Goal: Information Seeking & Learning: Learn about a topic

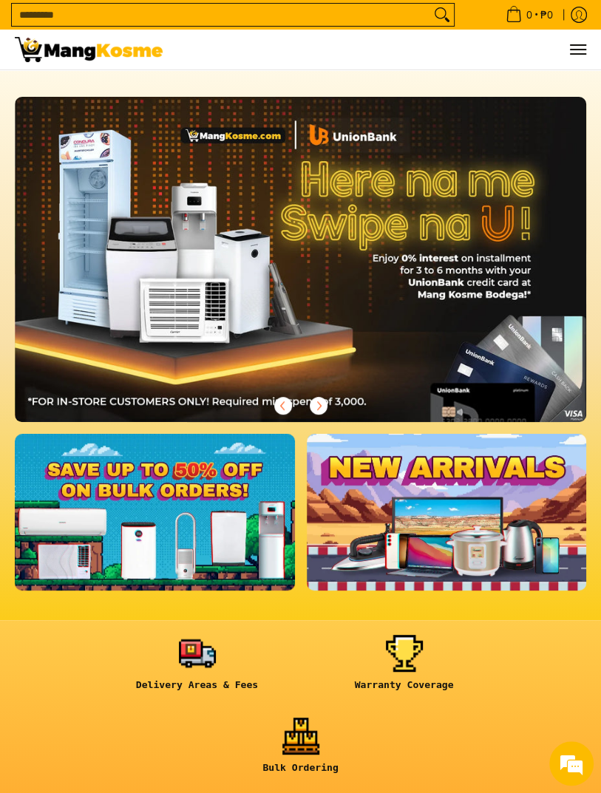
click at [244, 559] on link at bounding box center [155, 512] width 280 height 157
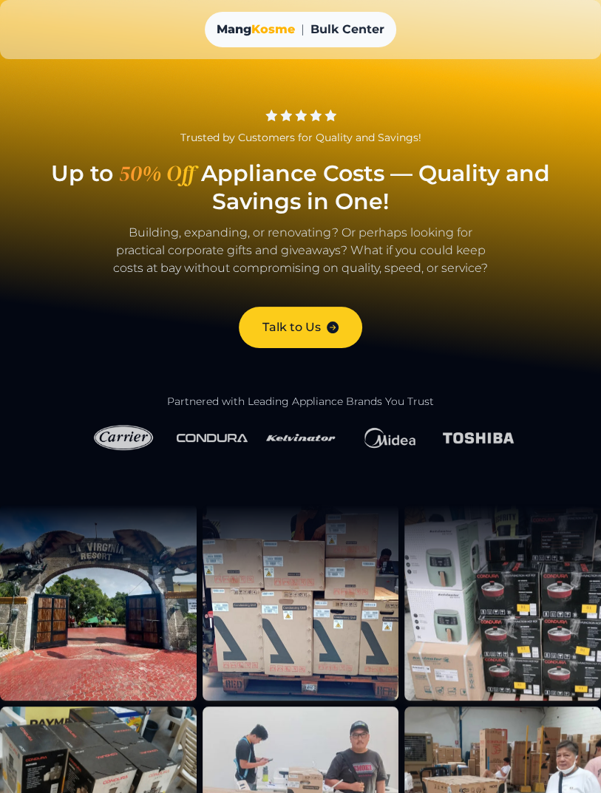
click at [132, 431] on img at bounding box center [123, 437] width 71 height 35
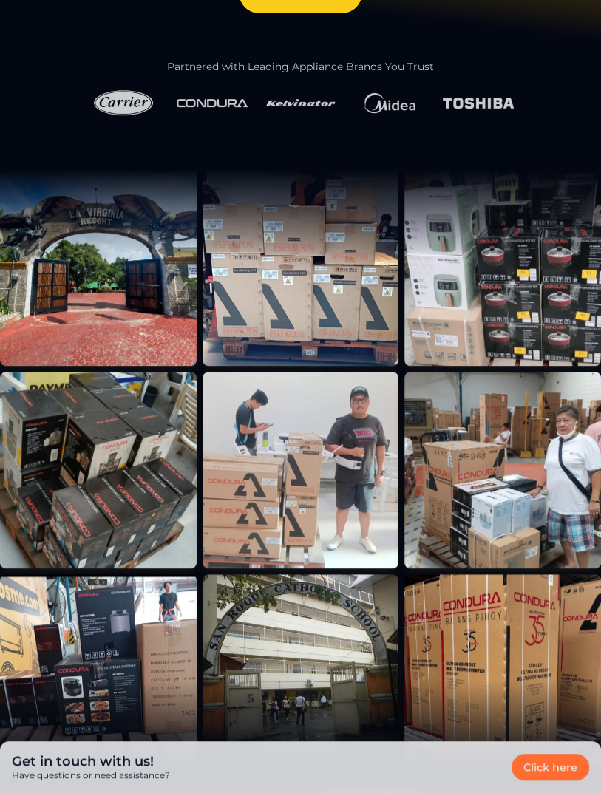
scroll to position [334, 0]
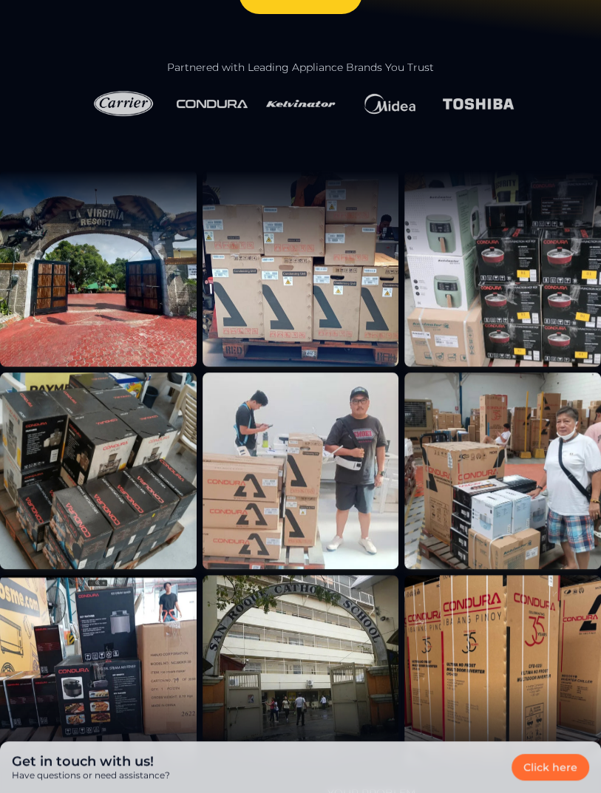
click at [383, 504] on img at bounding box center [300, 470] width 197 height 197
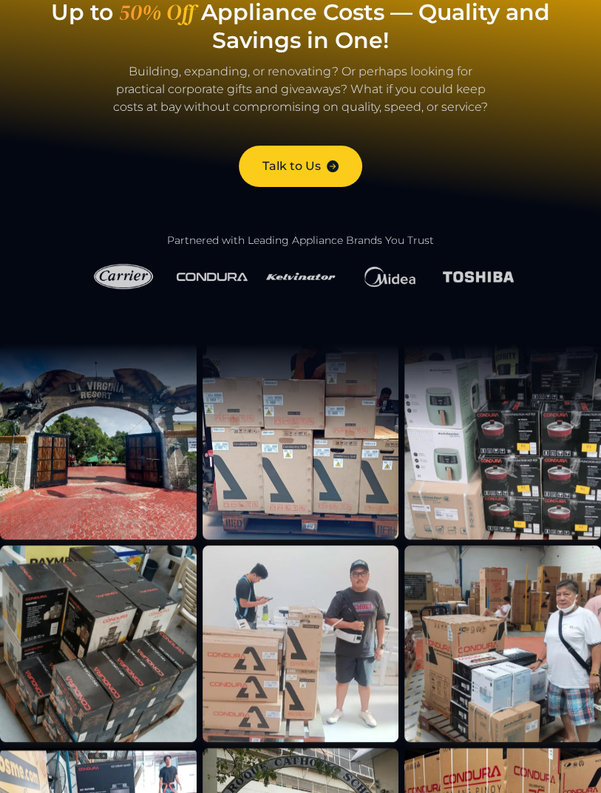
scroll to position [0, 0]
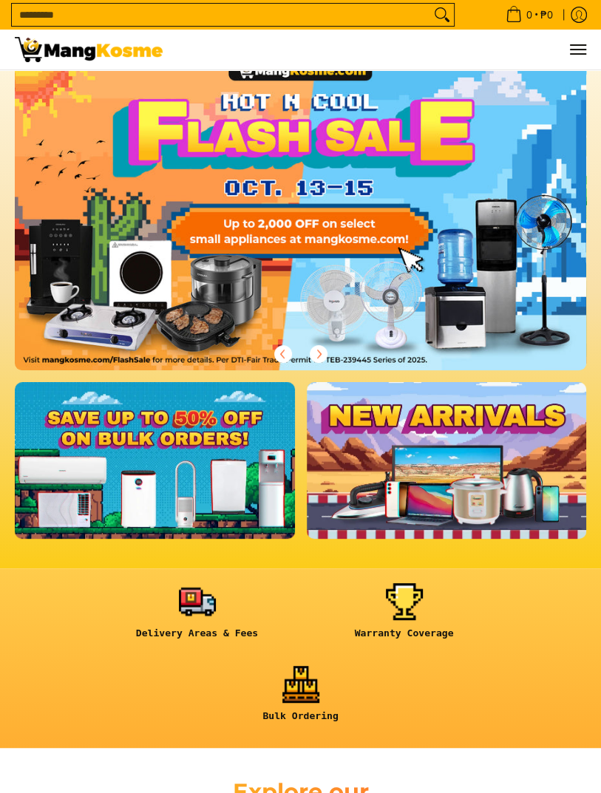
scroll to position [78, 0]
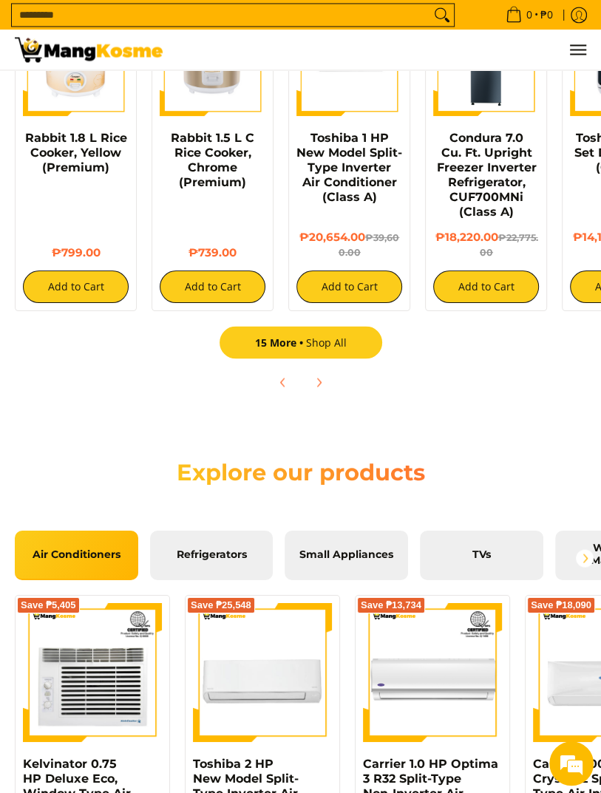
click at [334, 355] on link "15 More Shop All" at bounding box center [300, 342] width 163 height 33
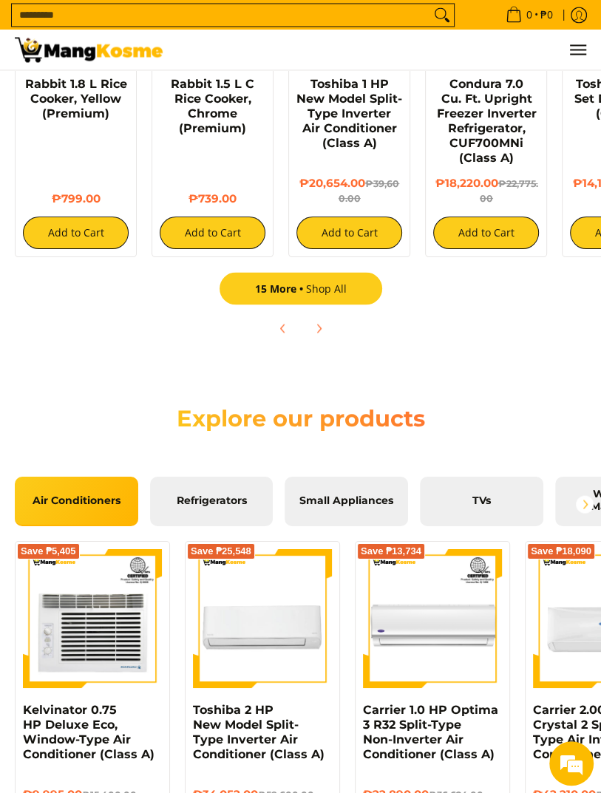
scroll to position [1392, 0]
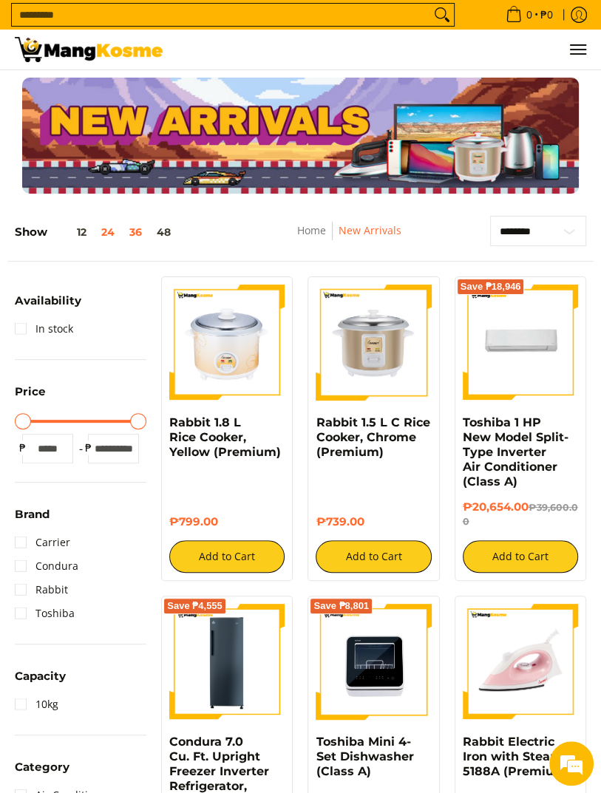
click at [142, 235] on button "36" at bounding box center [135, 232] width 27 height 12
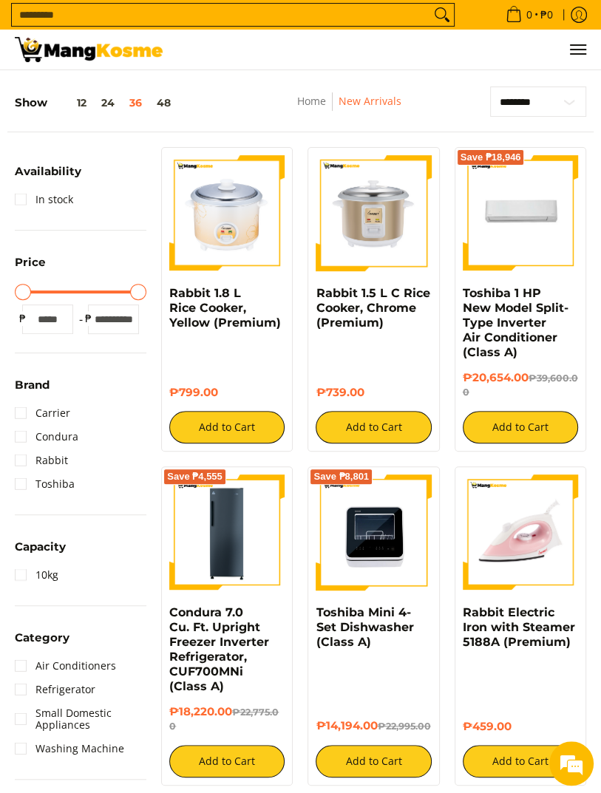
scroll to position [145, 0]
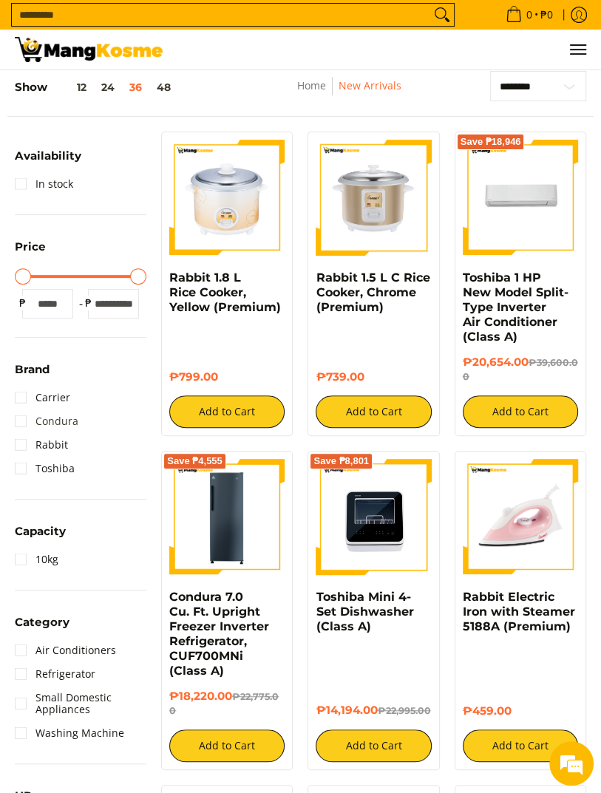
click at [18, 426] on link "Condura" at bounding box center [47, 421] width 64 height 24
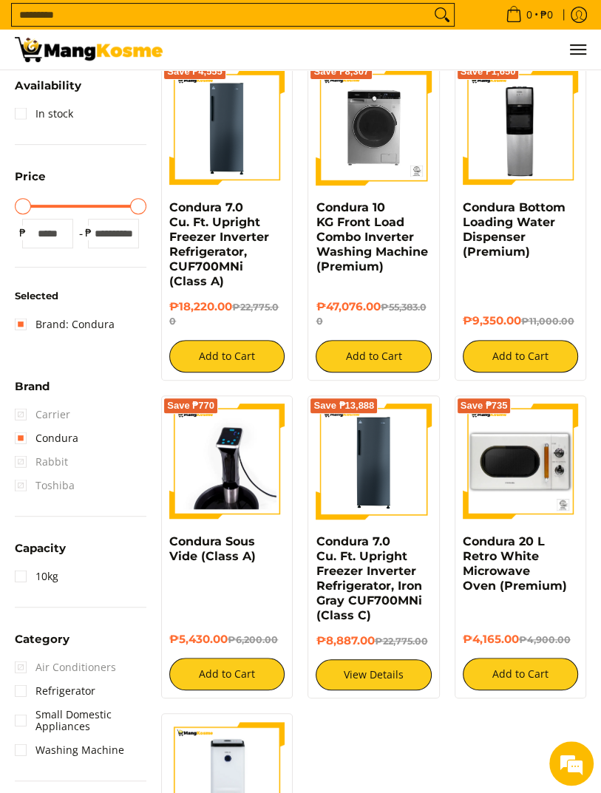
scroll to position [196, 0]
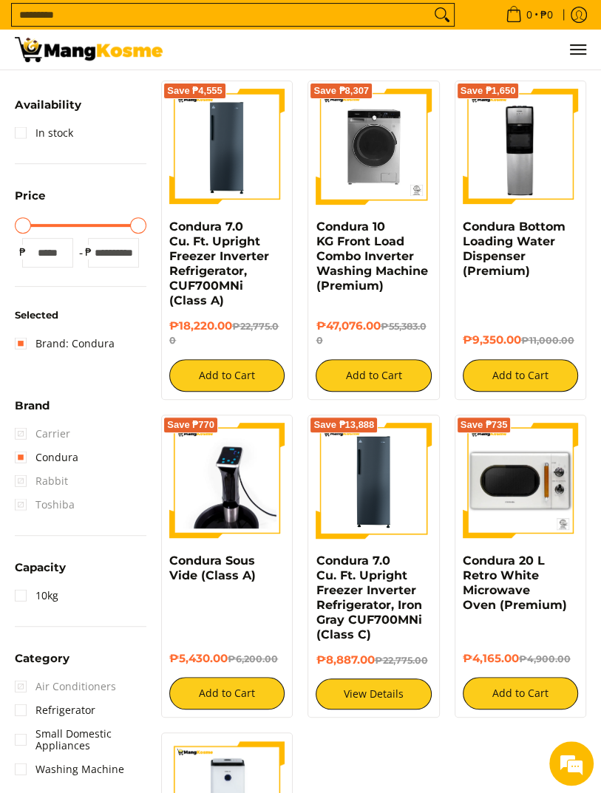
click at [28, 668] on summary "Category" at bounding box center [42, 663] width 55 height 22
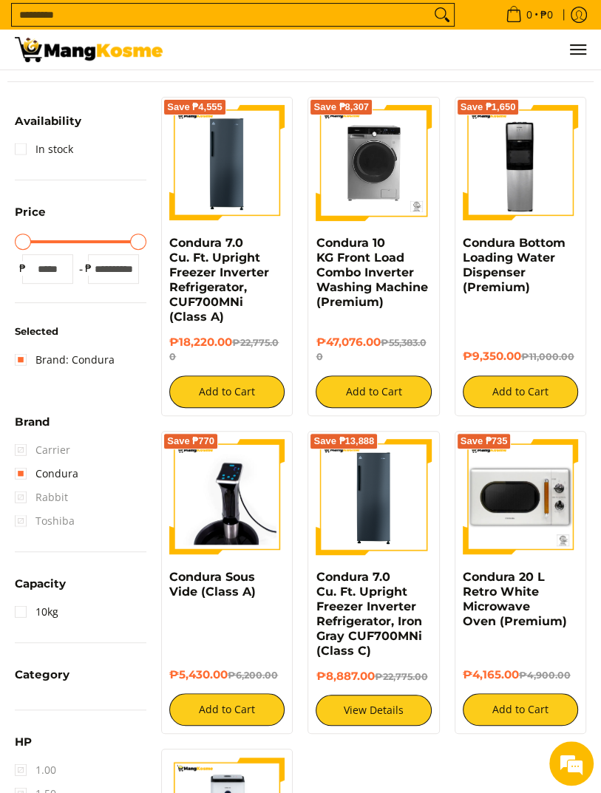
scroll to position [0, 0]
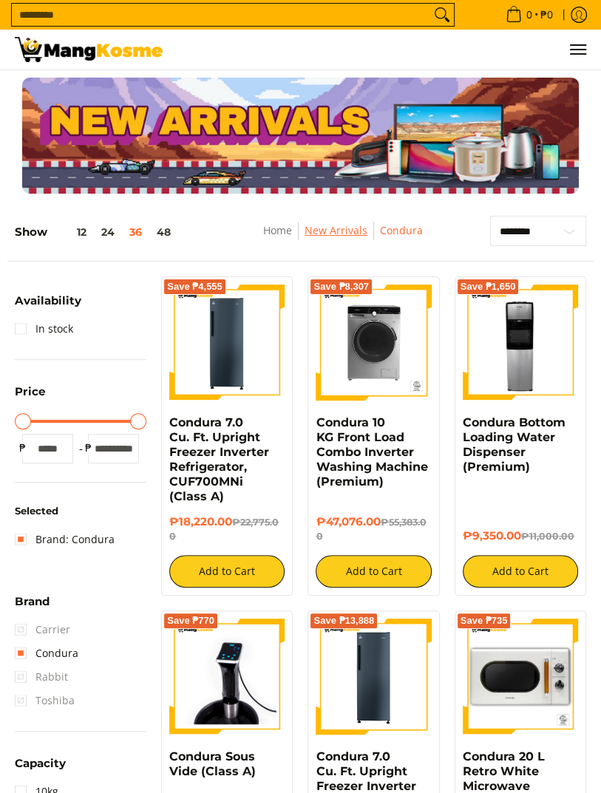
click at [343, 236] on link "New Arrivals" at bounding box center [335, 230] width 63 height 14
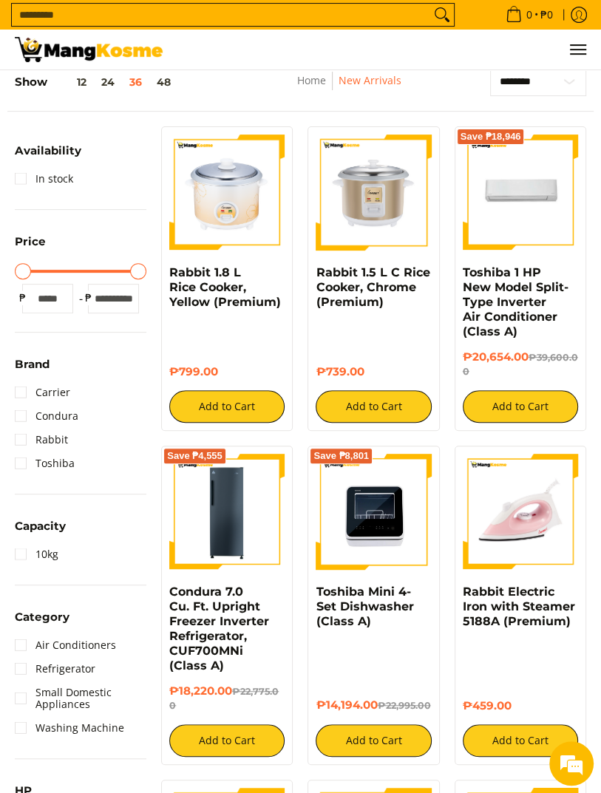
scroll to position [151, 0]
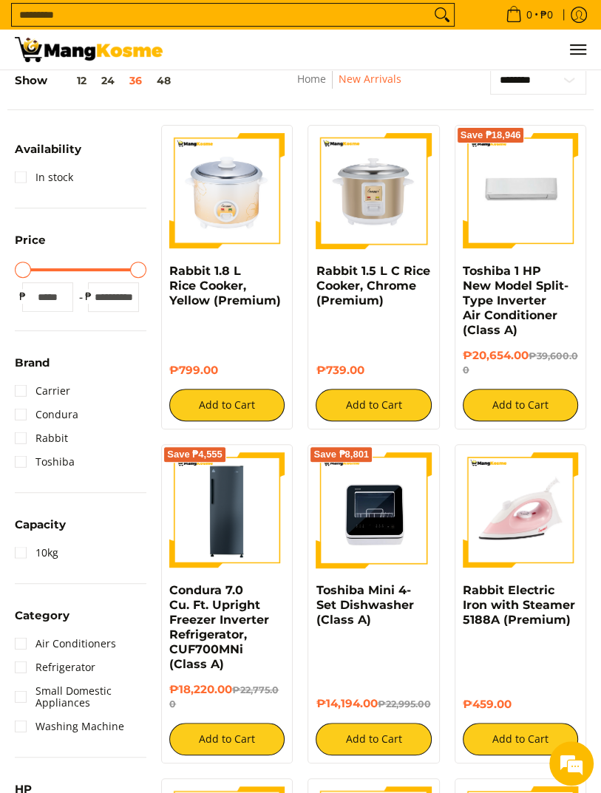
click at [16, 646] on link "Air Conditioners" at bounding box center [65, 644] width 101 height 24
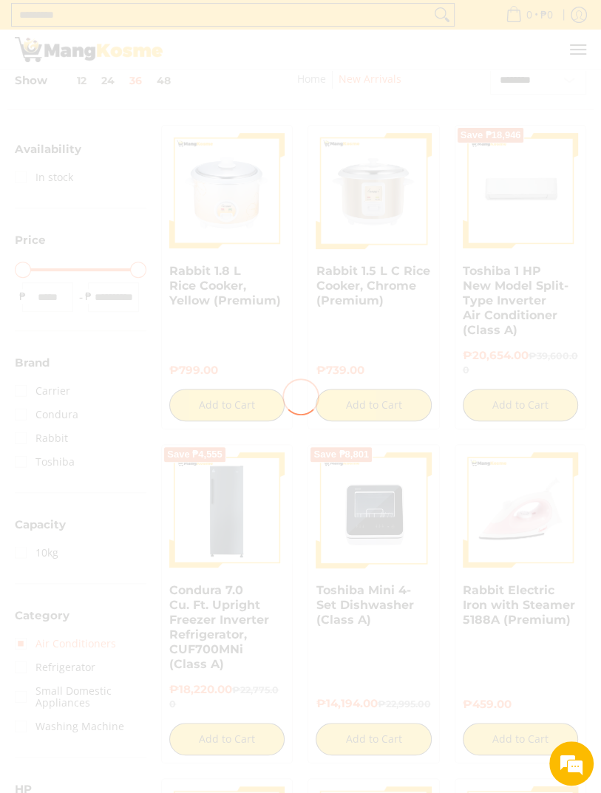
scroll to position [145, 0]
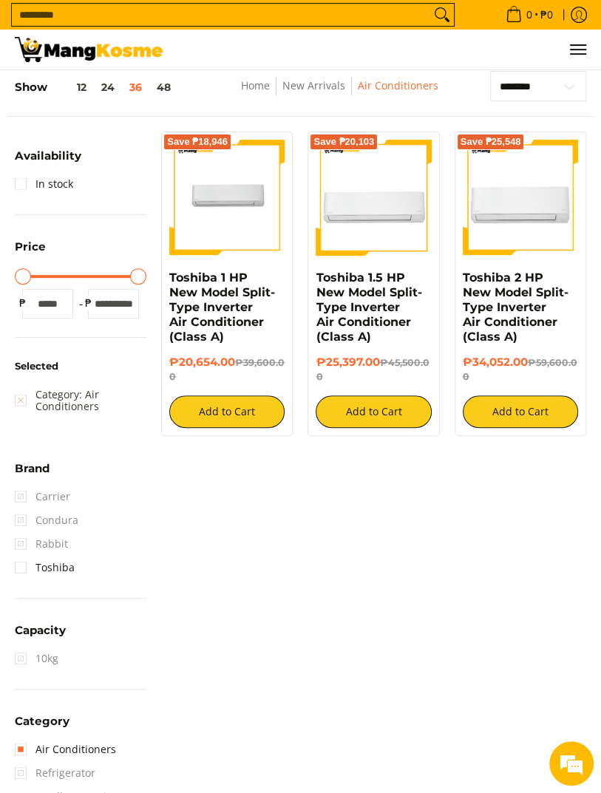
click at [24, 400] on link "Category: Air Conditioners" at bounding box center [81, 400] width 132 height 35
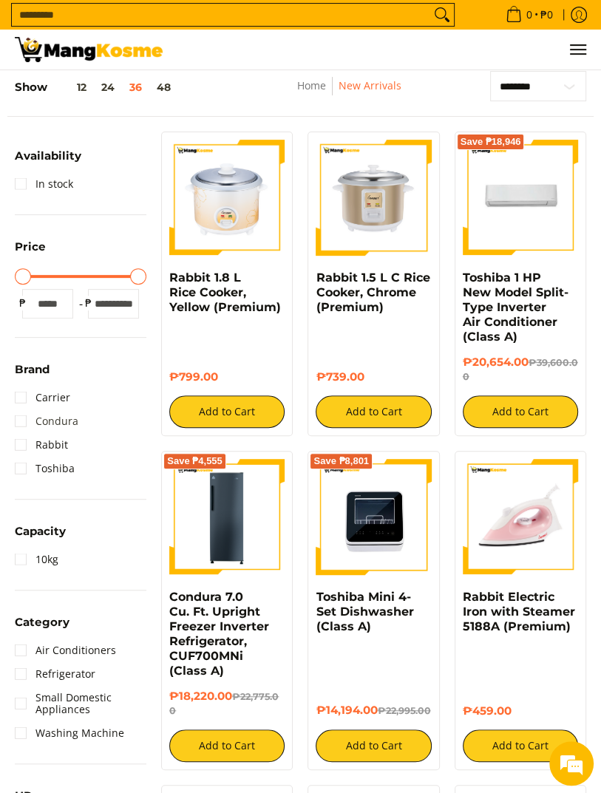
click at [22, 416] on link "Condura" at bounding box center [47, 421] width 64 height 24
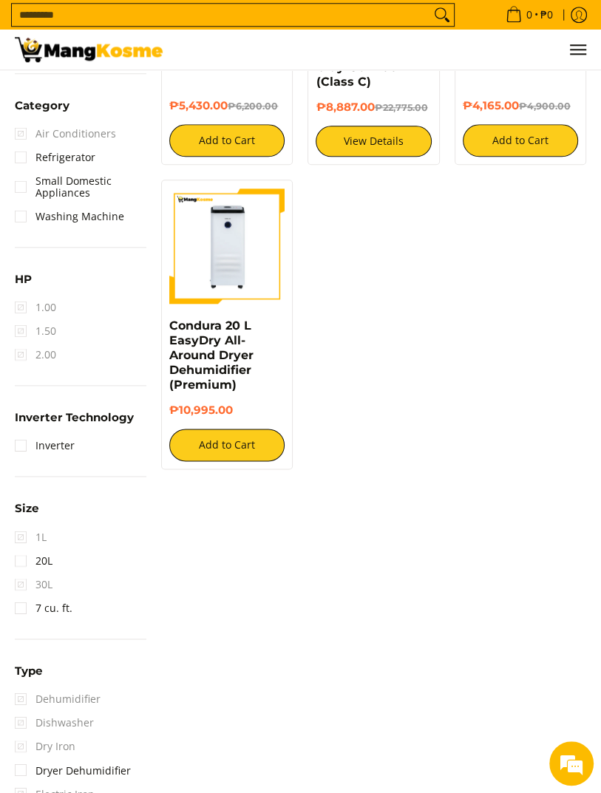
scroll to position [749, 0]
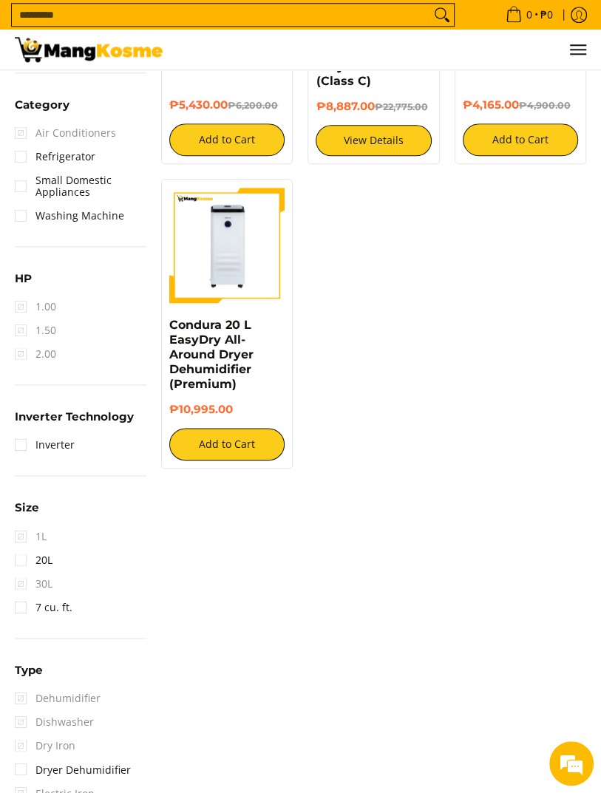
scroll to position [1320, 0]
